Goal: Find specific page/section: Find specific page/section

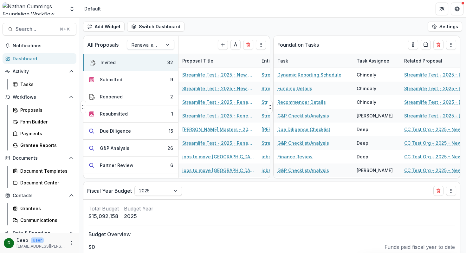
click at [146, 48] on div at bounding box center [145, 45] width 27 height 8
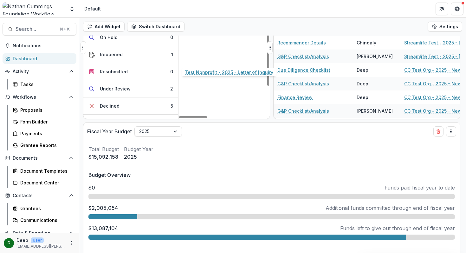
scroll to position [71, 0]
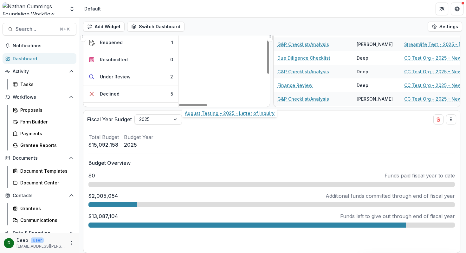
click at [224, 136] on link "August Testing - 2025 - Letter of Inquiry" at bounding box center [218, 139] width 72 height 7
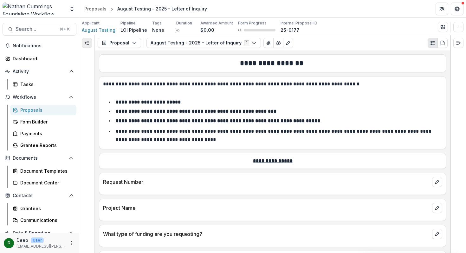
click at [86, 44] on icon "Expand left" at bounding box center [86, 42] width 5 height 5
